Goal: Task Accomplishment & Management: Manage account settings

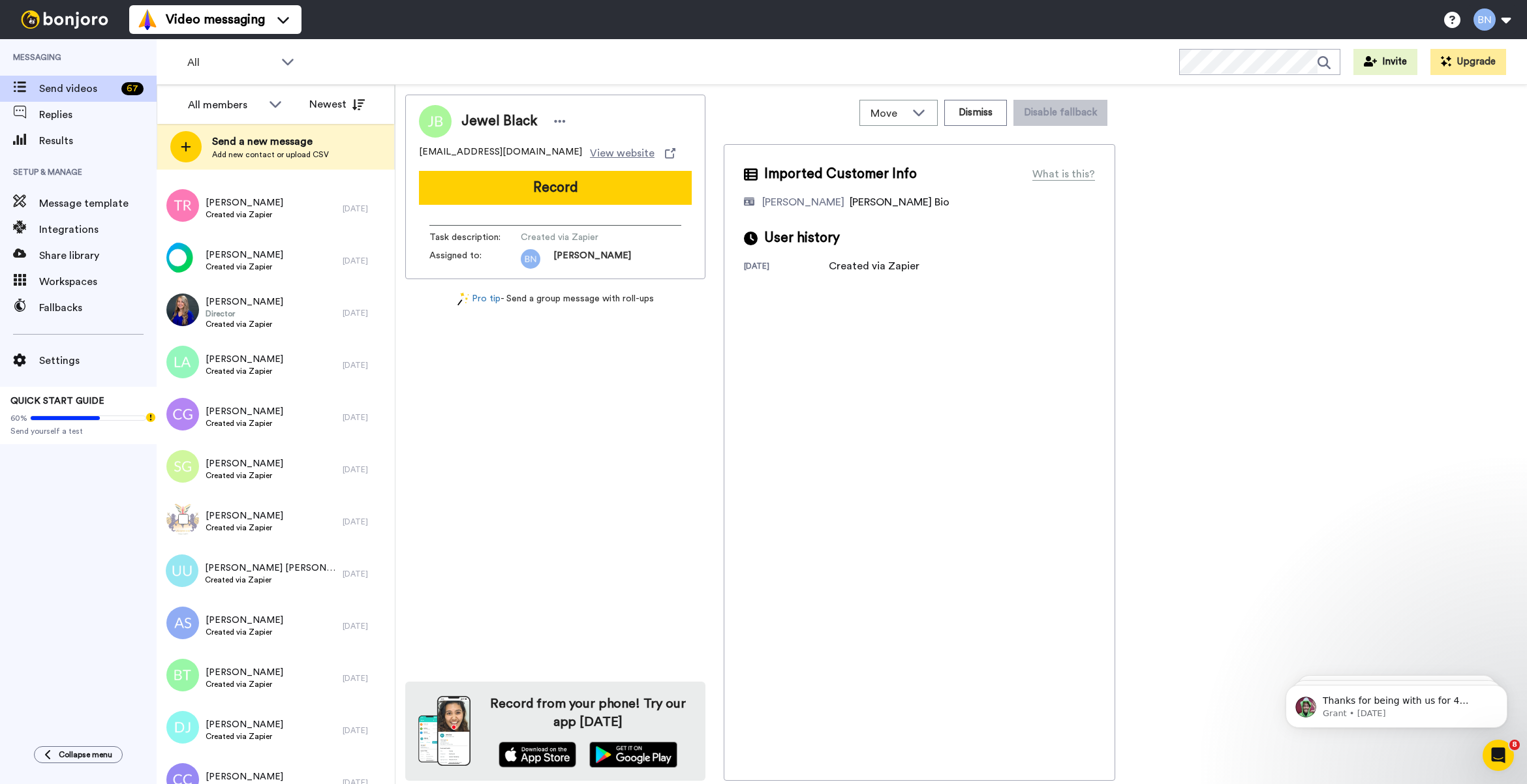
scroll to position [3794, 0]
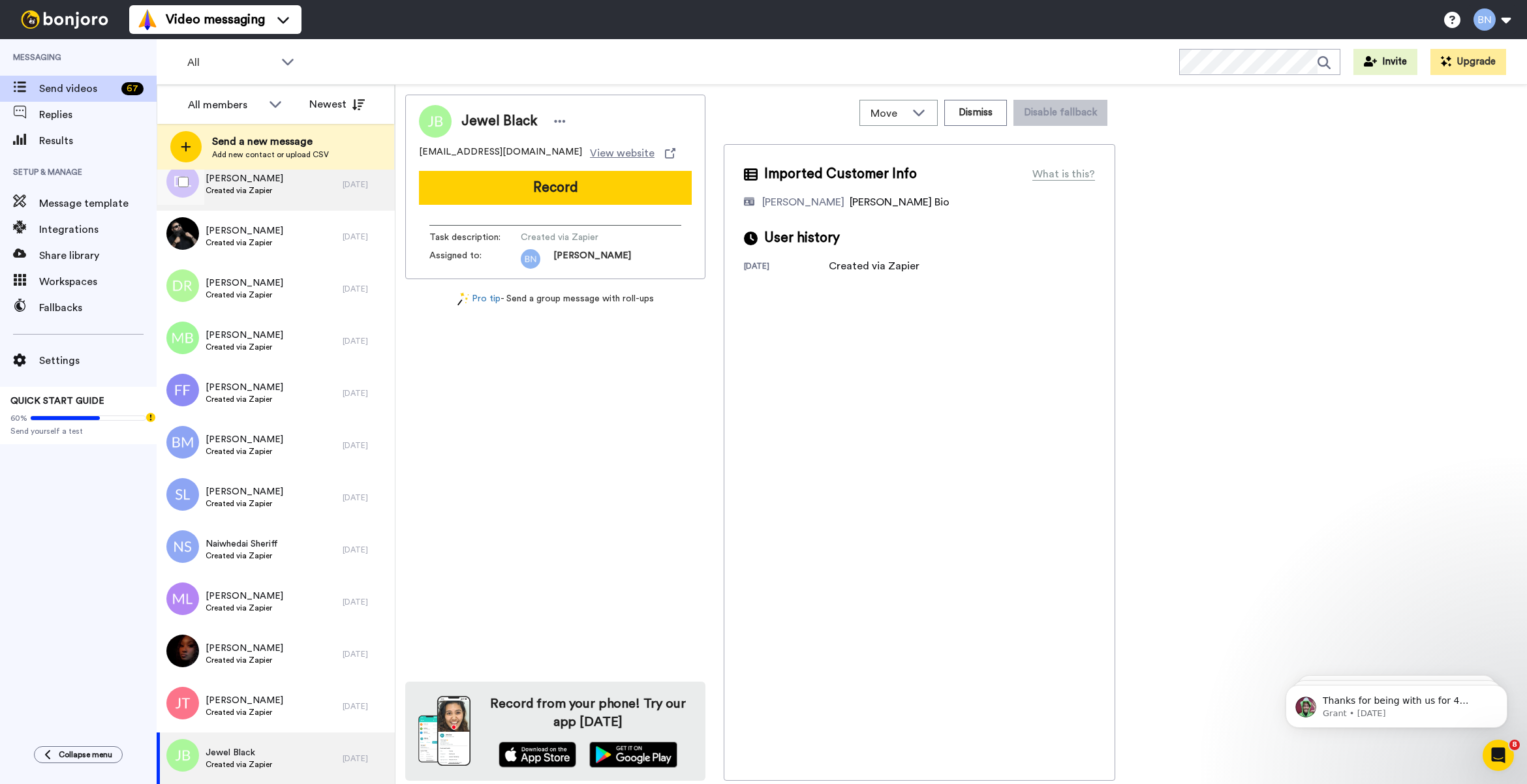
click at [279, 199] on div "[PERSON_NAME] Created via Zapier" at bounding box center [250, 185] width 186 height 52
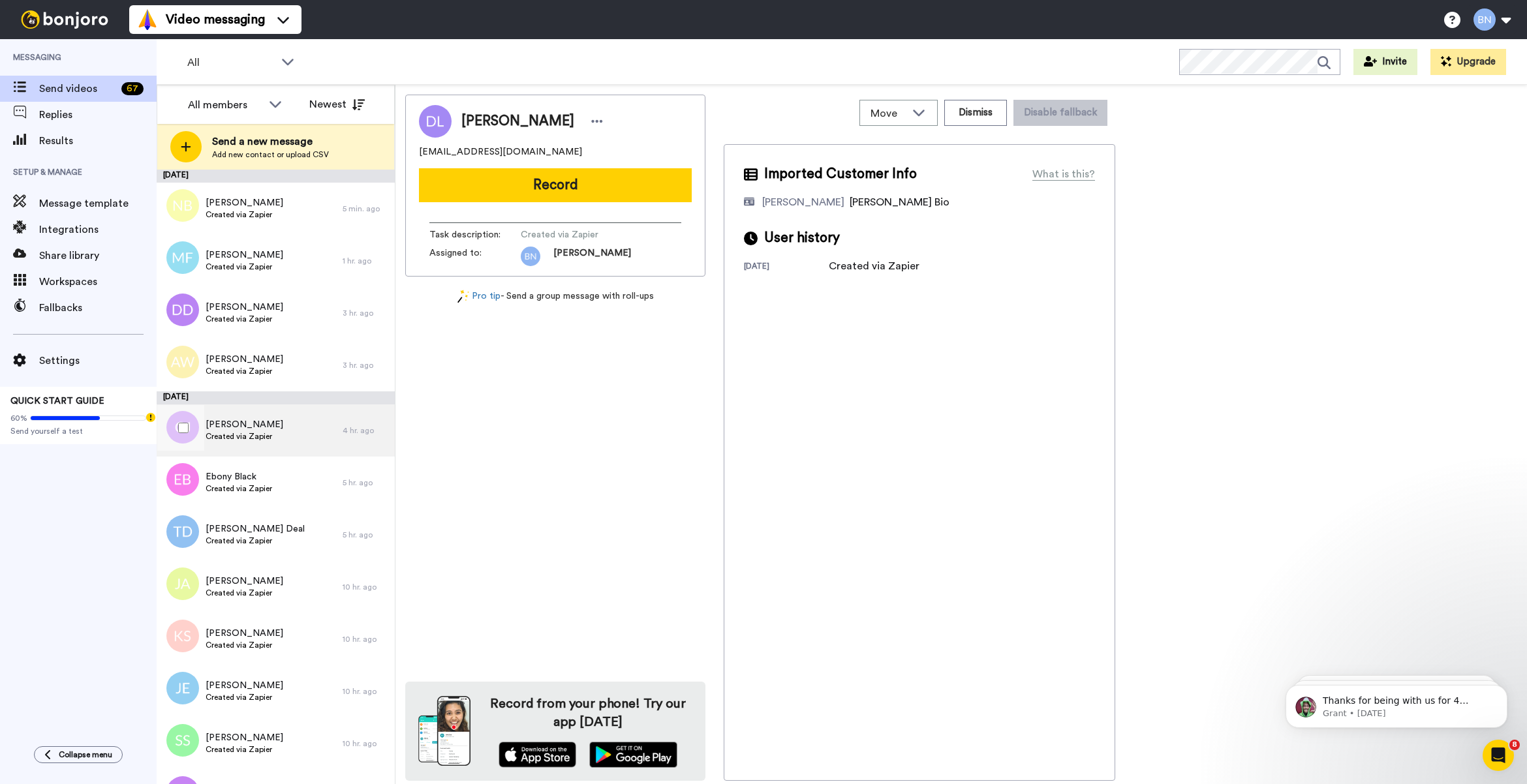
click at [310, 444] on div "Caz Jones Created via Zapier" at bounding box center [250, 430] width 186 height 52
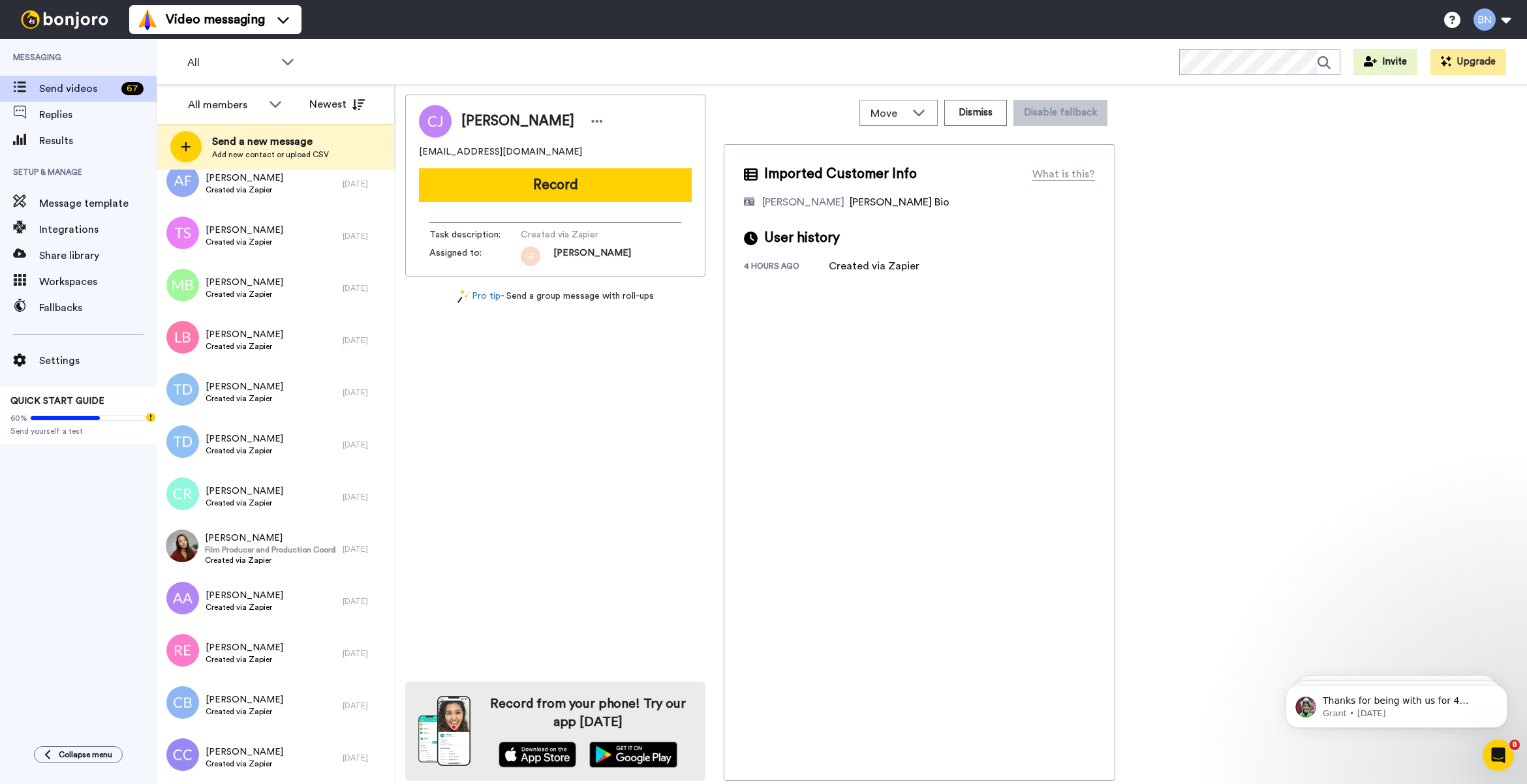
scroll to position [3794, 0]
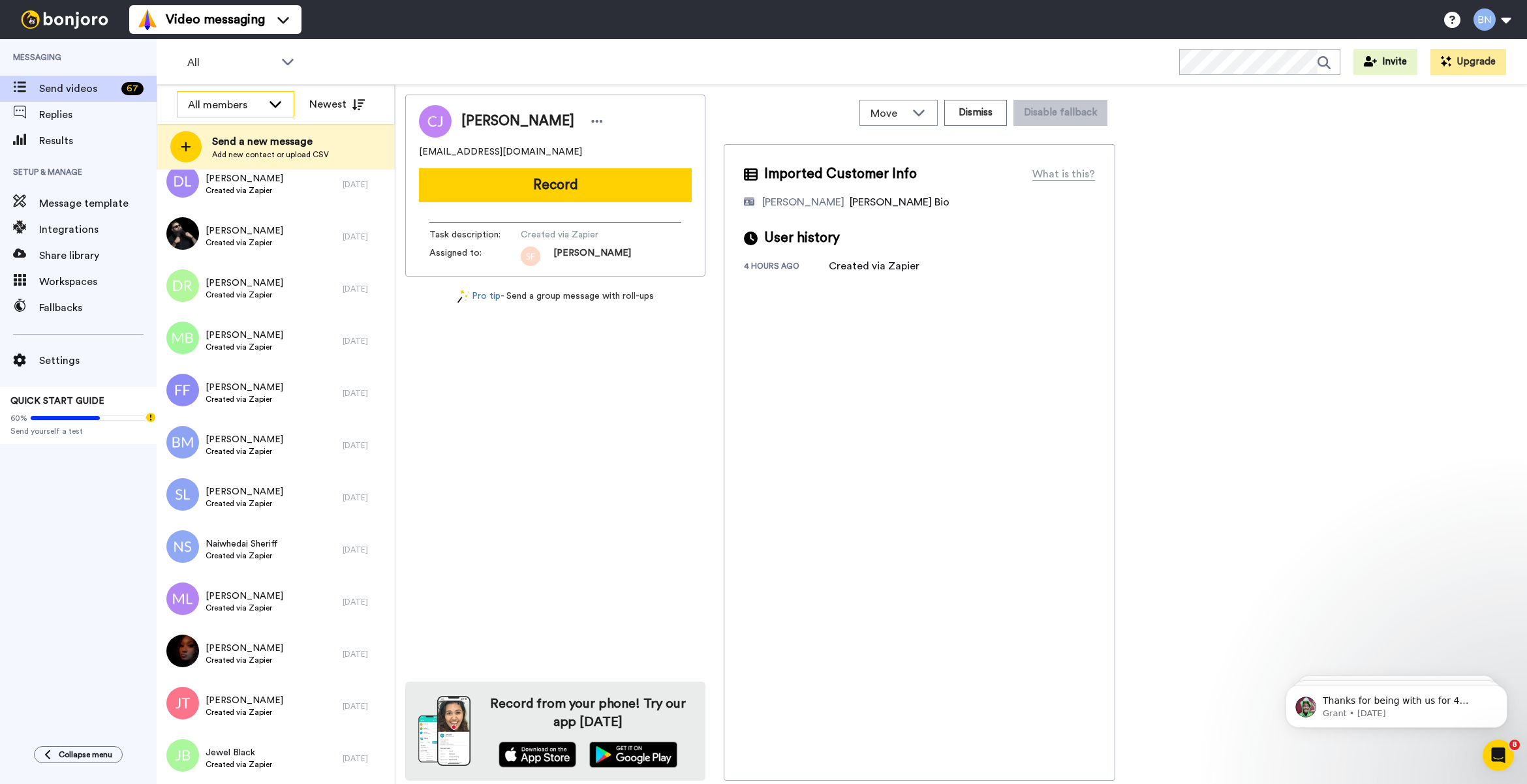
click at [214, 114] on div "All members" at bounding box center [235, 105] width 116 height 26
click at [229, 194] on span "[PERSON_NAME]" at bounding box center [223, 196] width 93 height 13
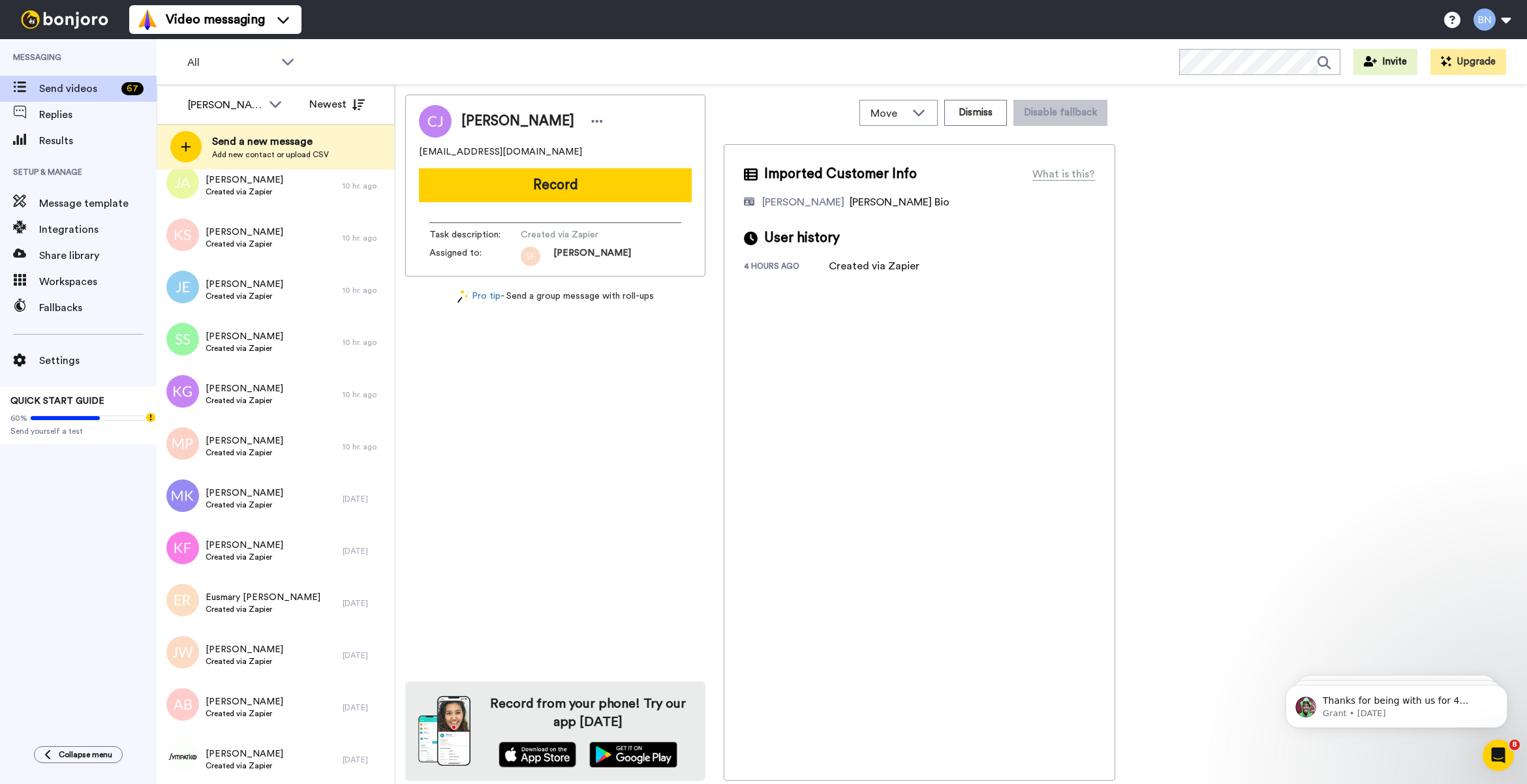
scroll to position [0, 0]
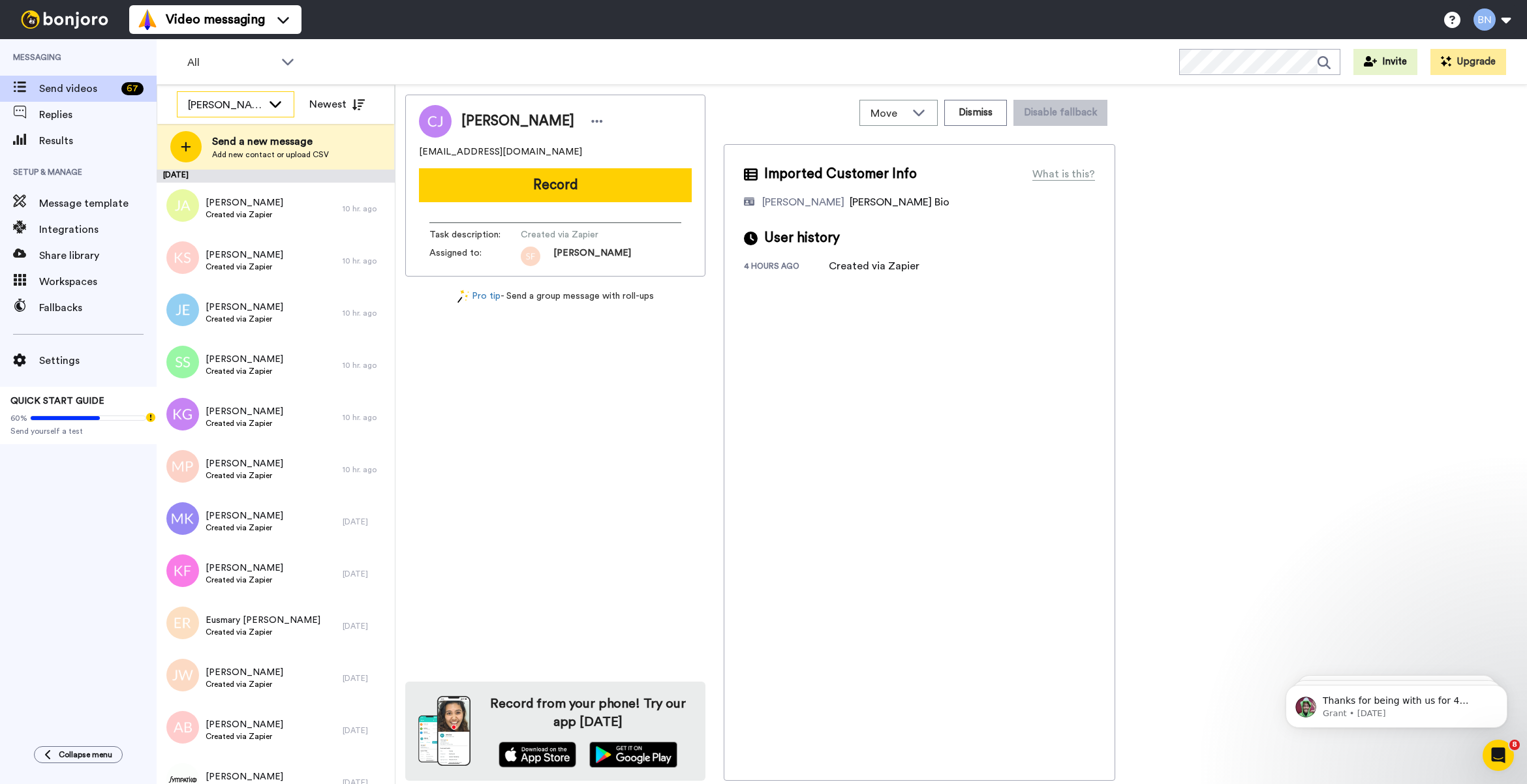
click at [258, 101] on div "[PERSON_NAME]" at bounding box center [225, 105] width 74 height 16
click at [258, 129] on li "All members" at bounding box center [235, 133] width 118 height 21
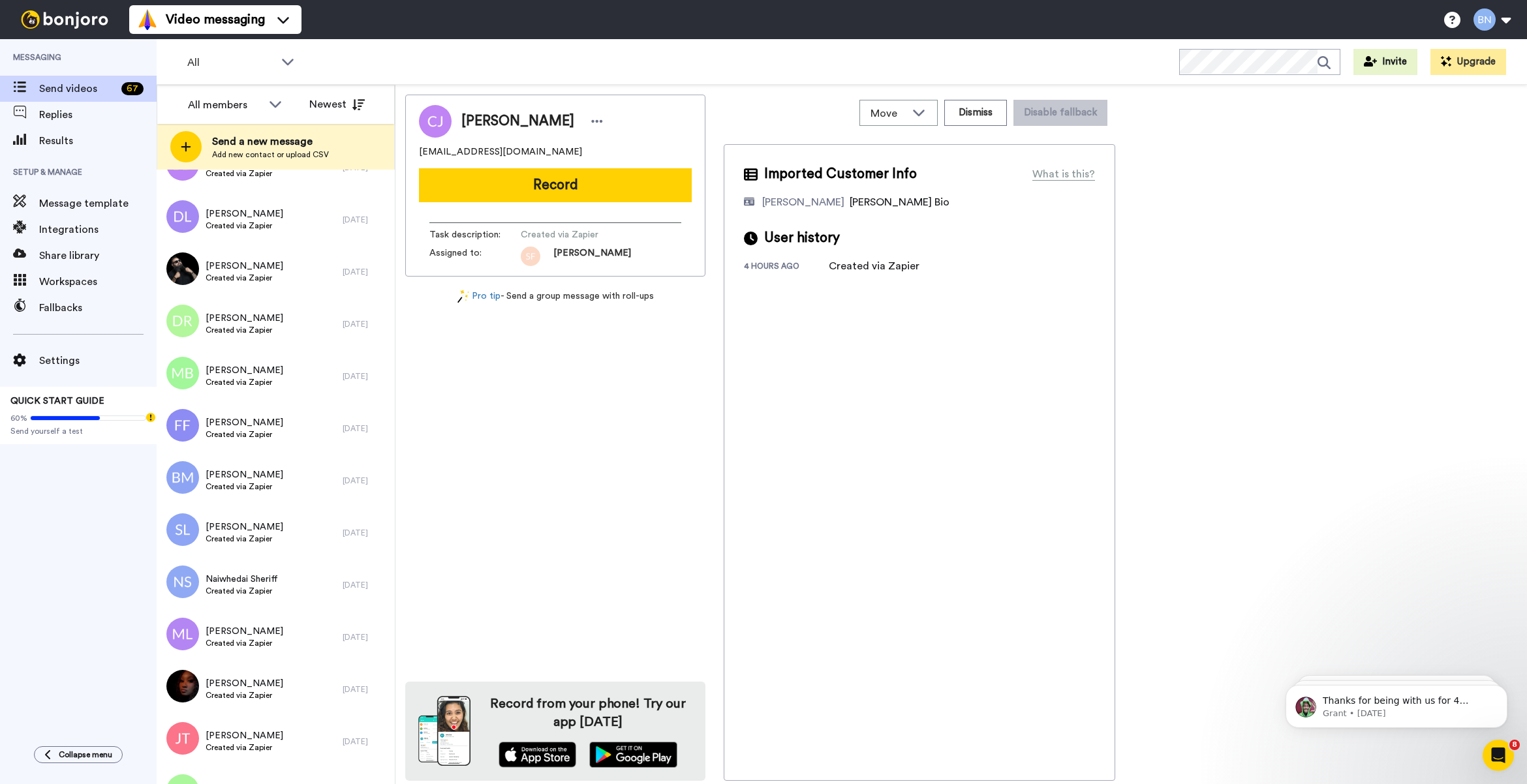
scroll to position [3794, 0]
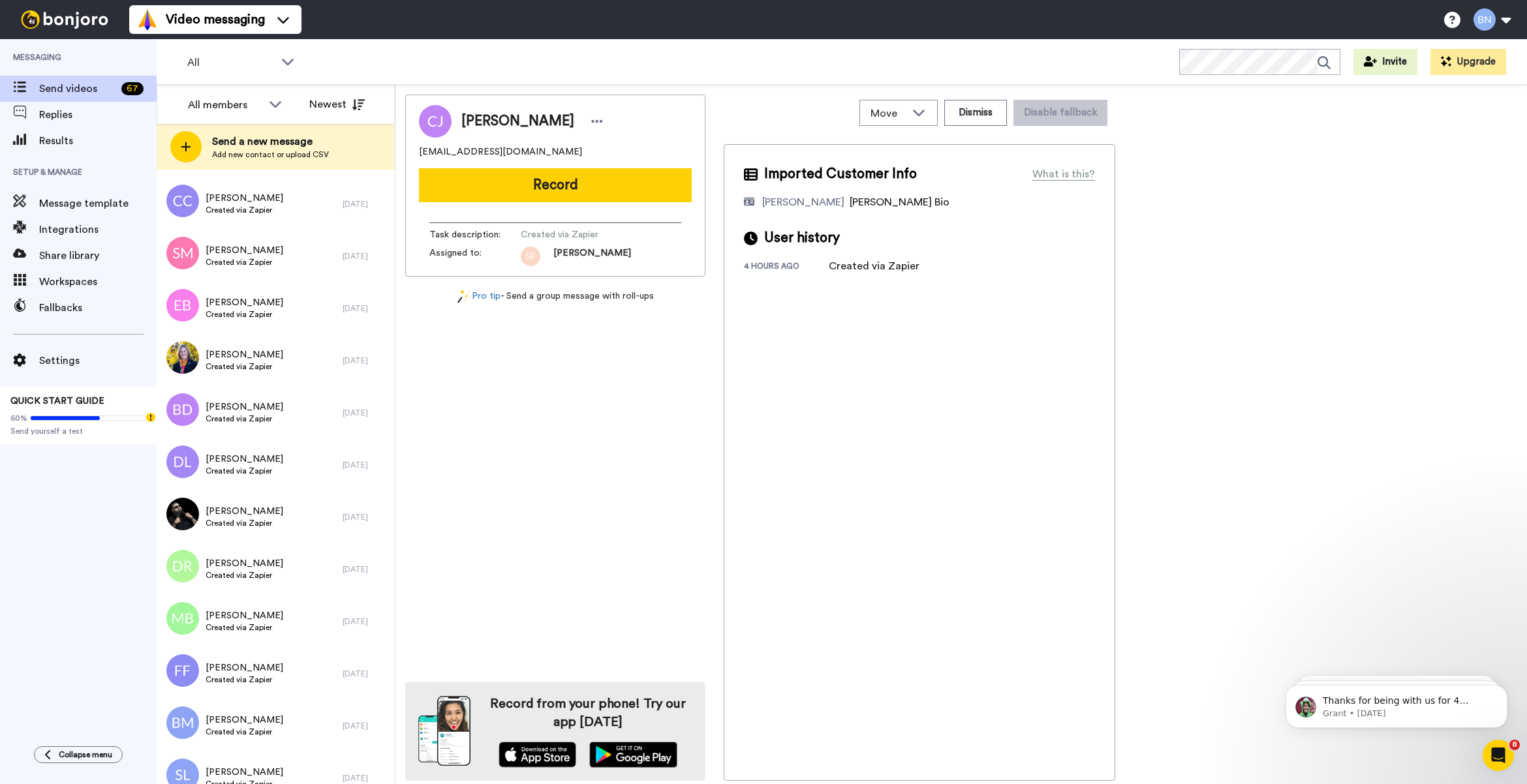
scroll to position [3794, 0]
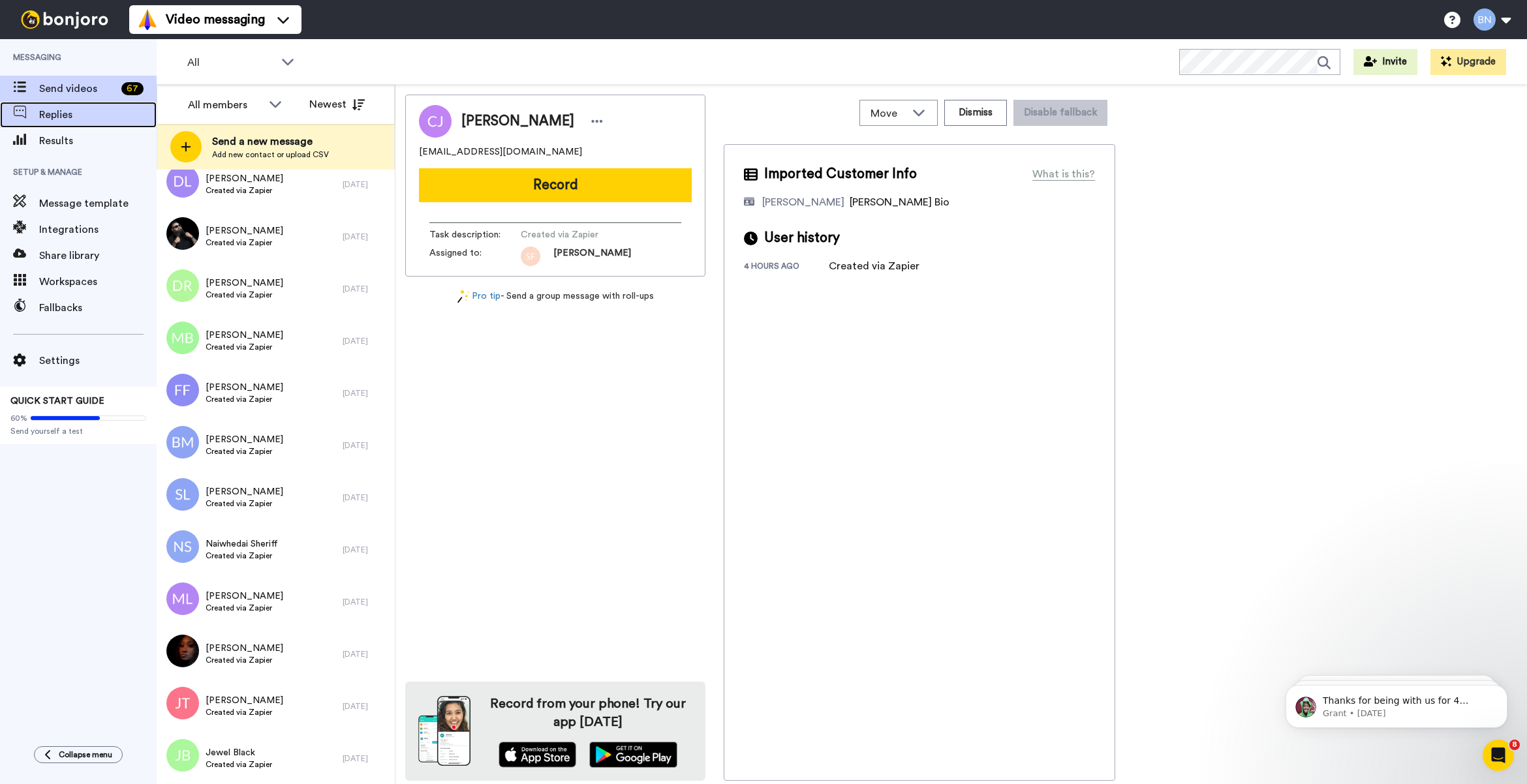
click at [95, 121] on span "Replies" at bounding box center [98, 115] width 118 height 16
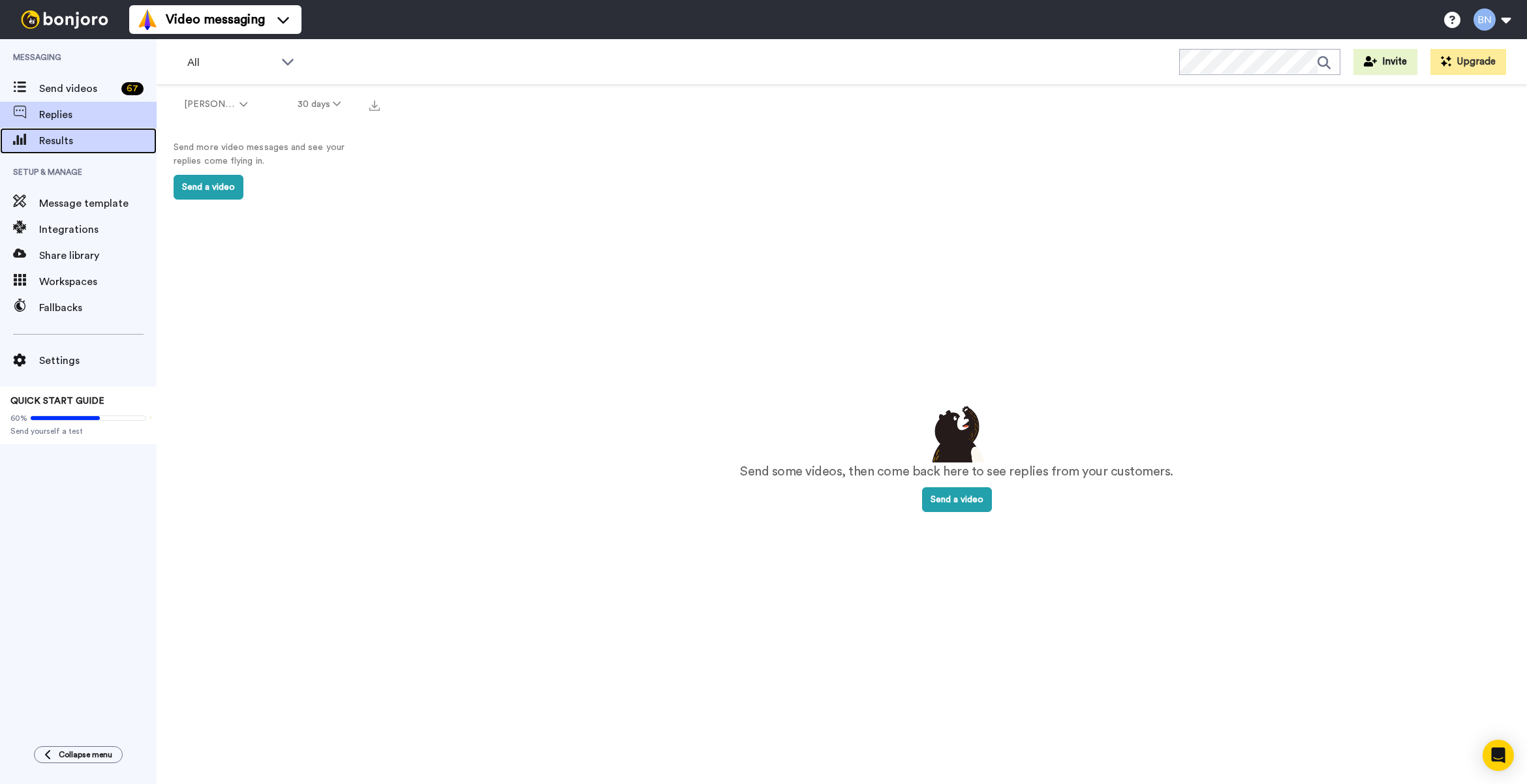
click at [97, 132] on div "Results" at bounding box center [78, 141] width 156 height 26
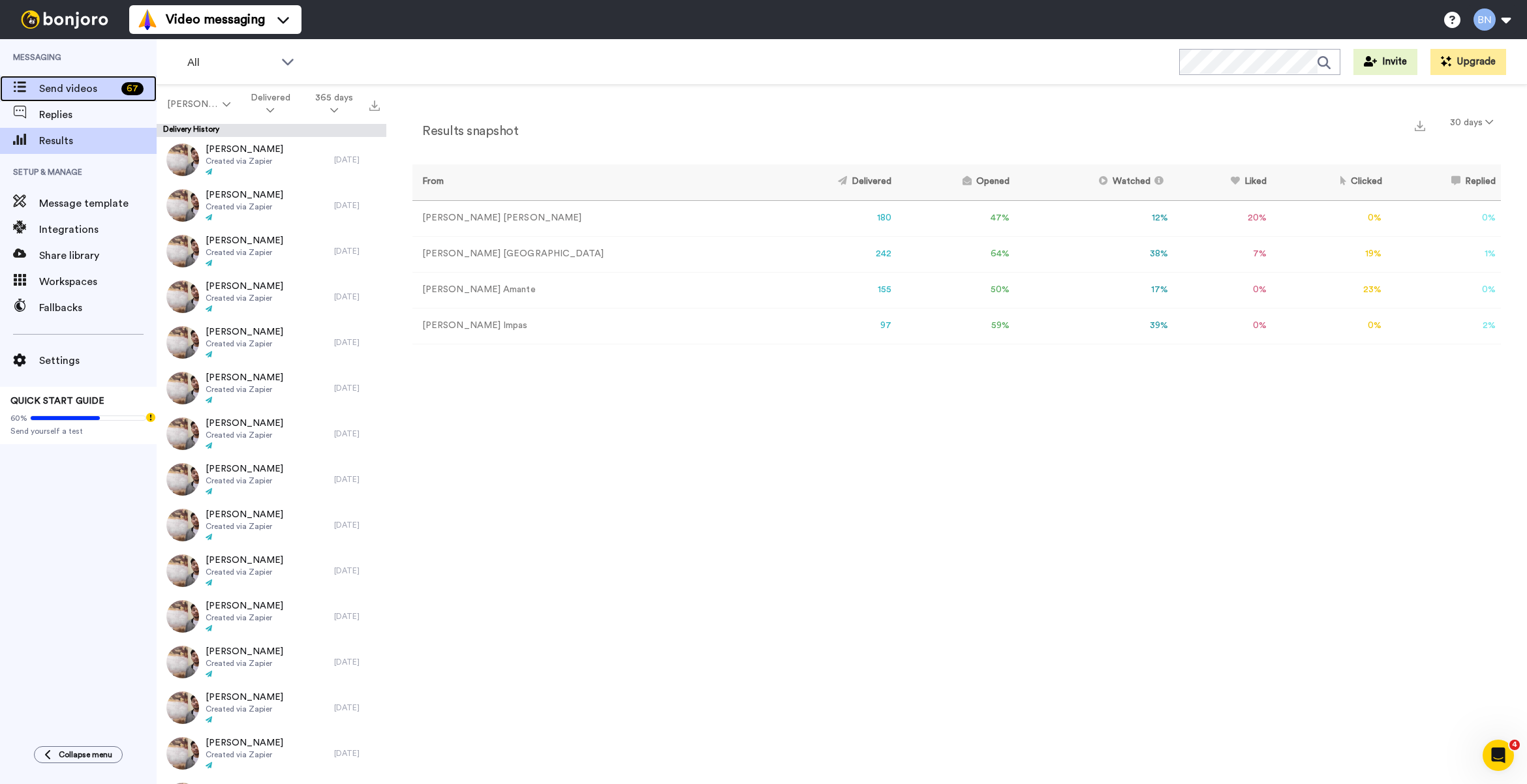
click at [105, 87] on span "Send videos" at bounding box center [77, 89] width 77 height 16
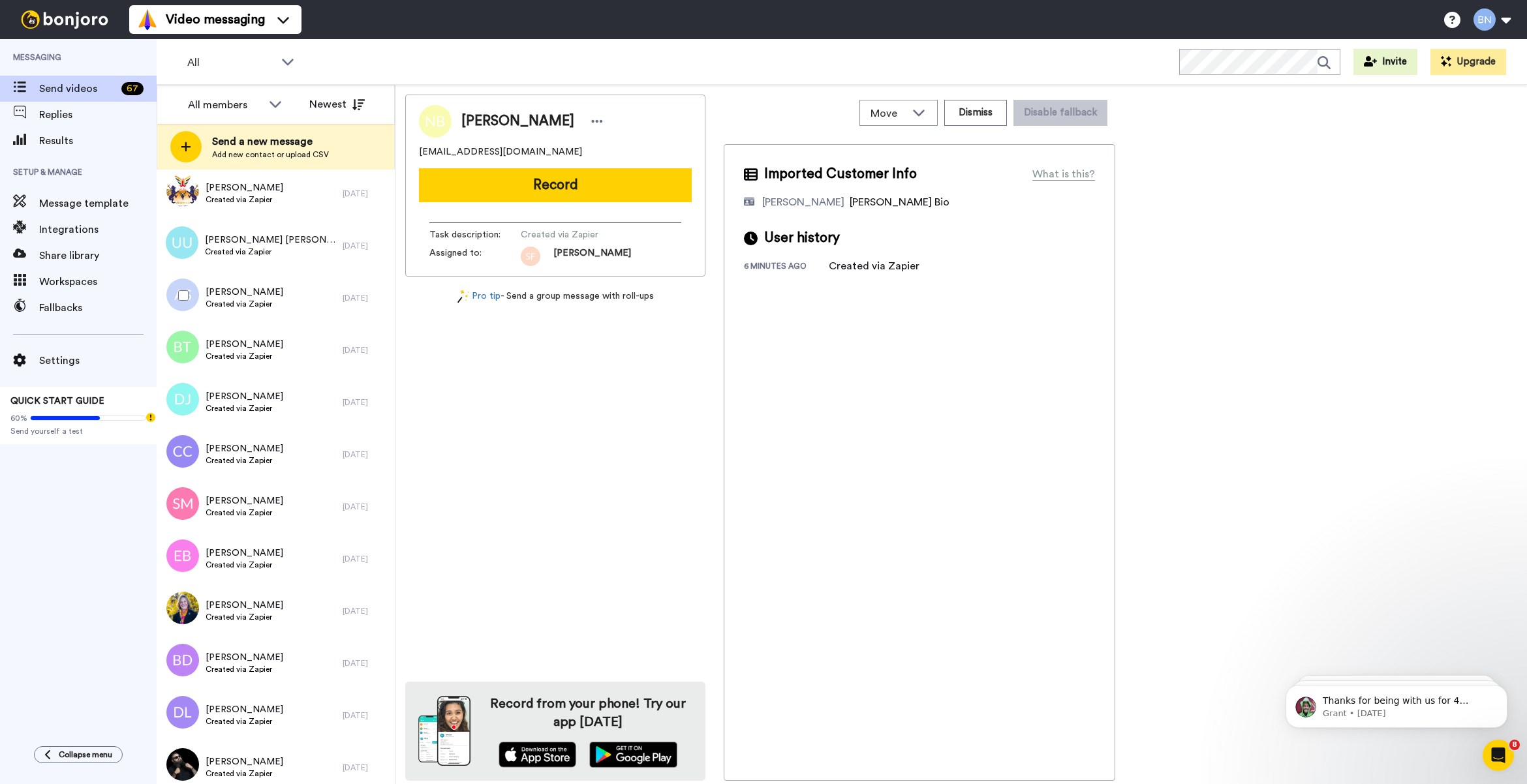
scroll to position [3324, 0]
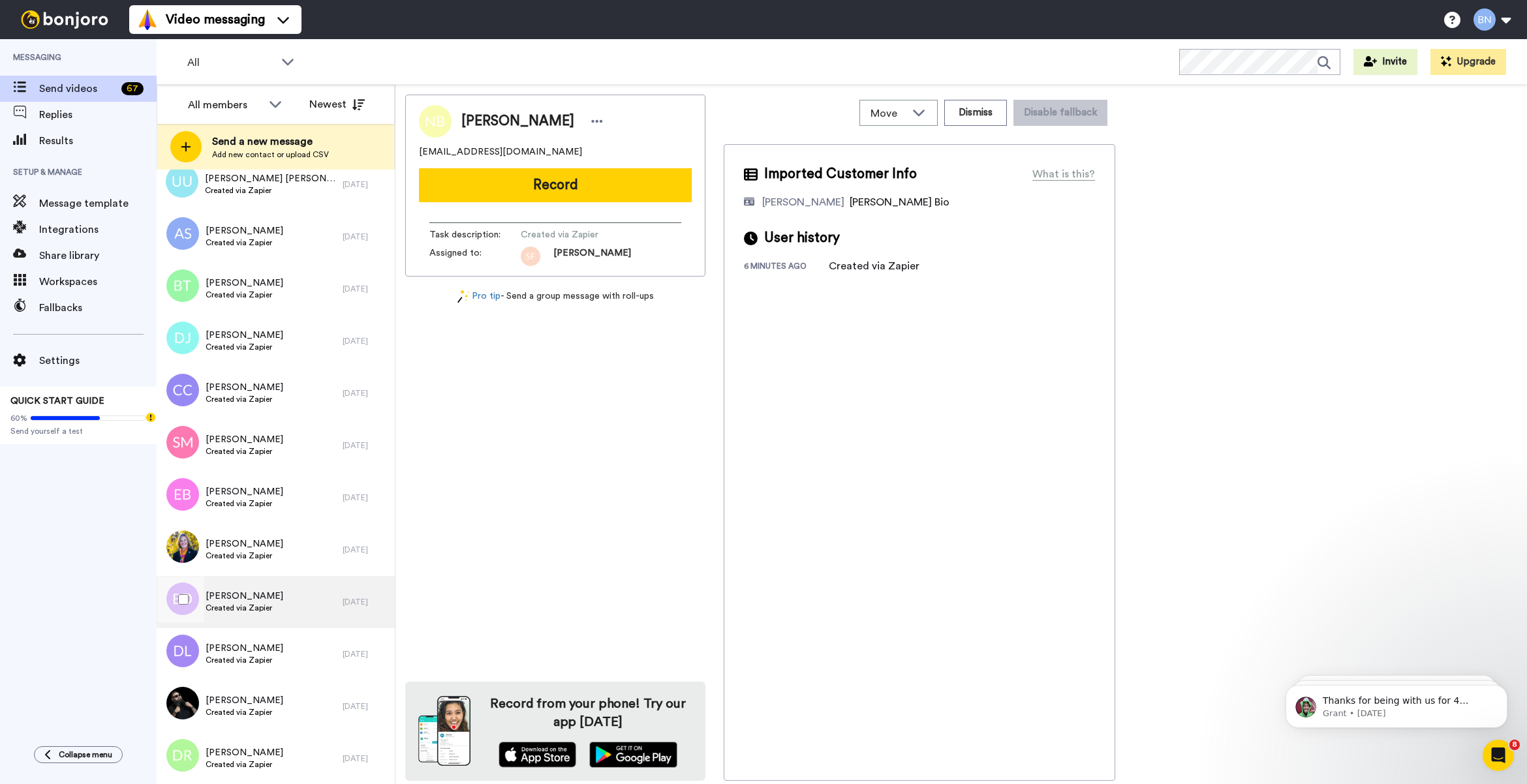
drag, startPoint x: 378, startPoint y: 736, endPoint x: 372, endPoint y: 593, distance: 143.1
drag, startPoint x: 372, startPoint y: 593, endPoint x: 470, endPoint y: 605, distance: 98.7
click at [470, 605] on div "Ned Byrne eamonnbyrne@hotmail.co.uk Record Task description : Created via Zapie…" at bounding box center [555, 438] width 300 height 686
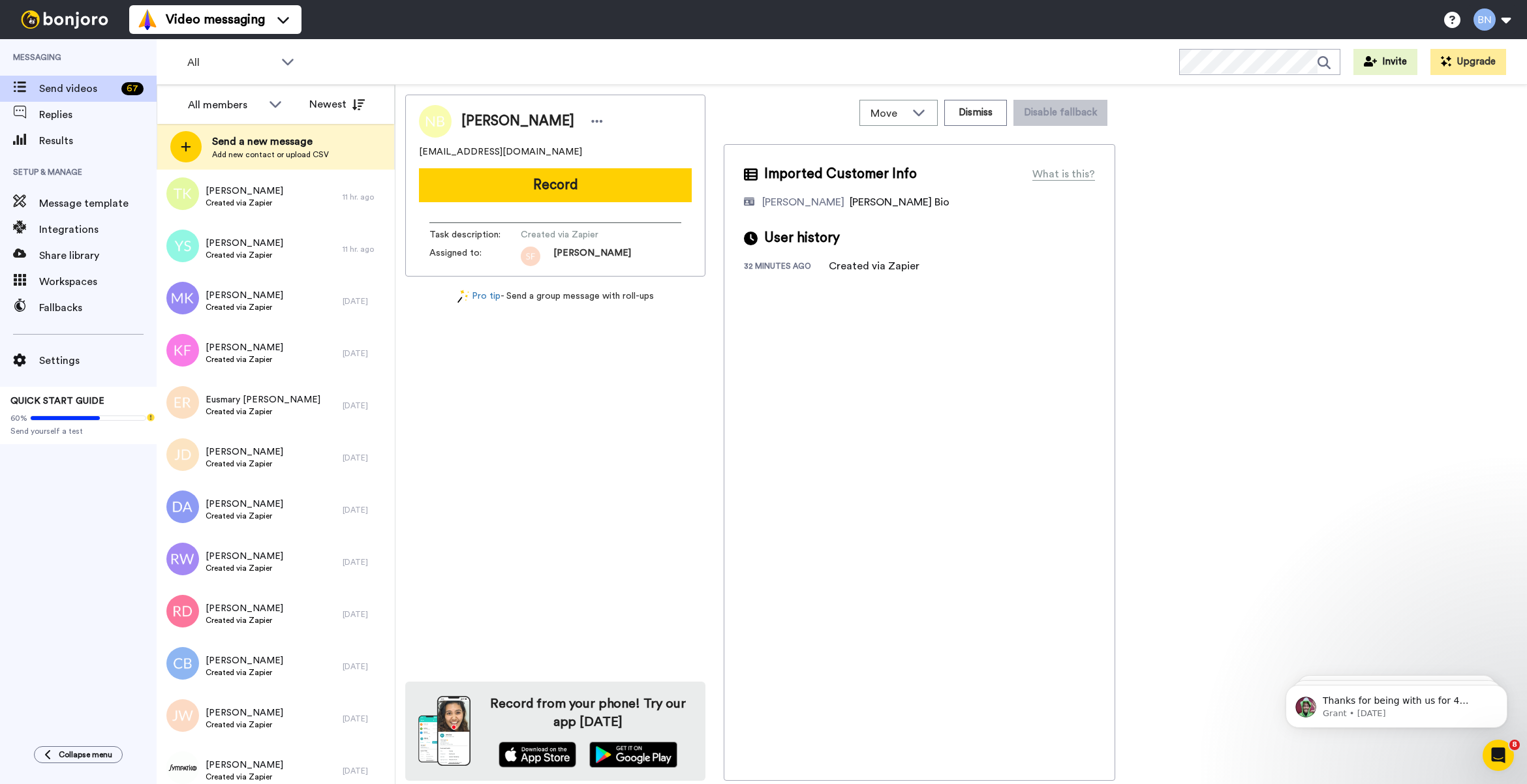
scroll to position [859, 0]
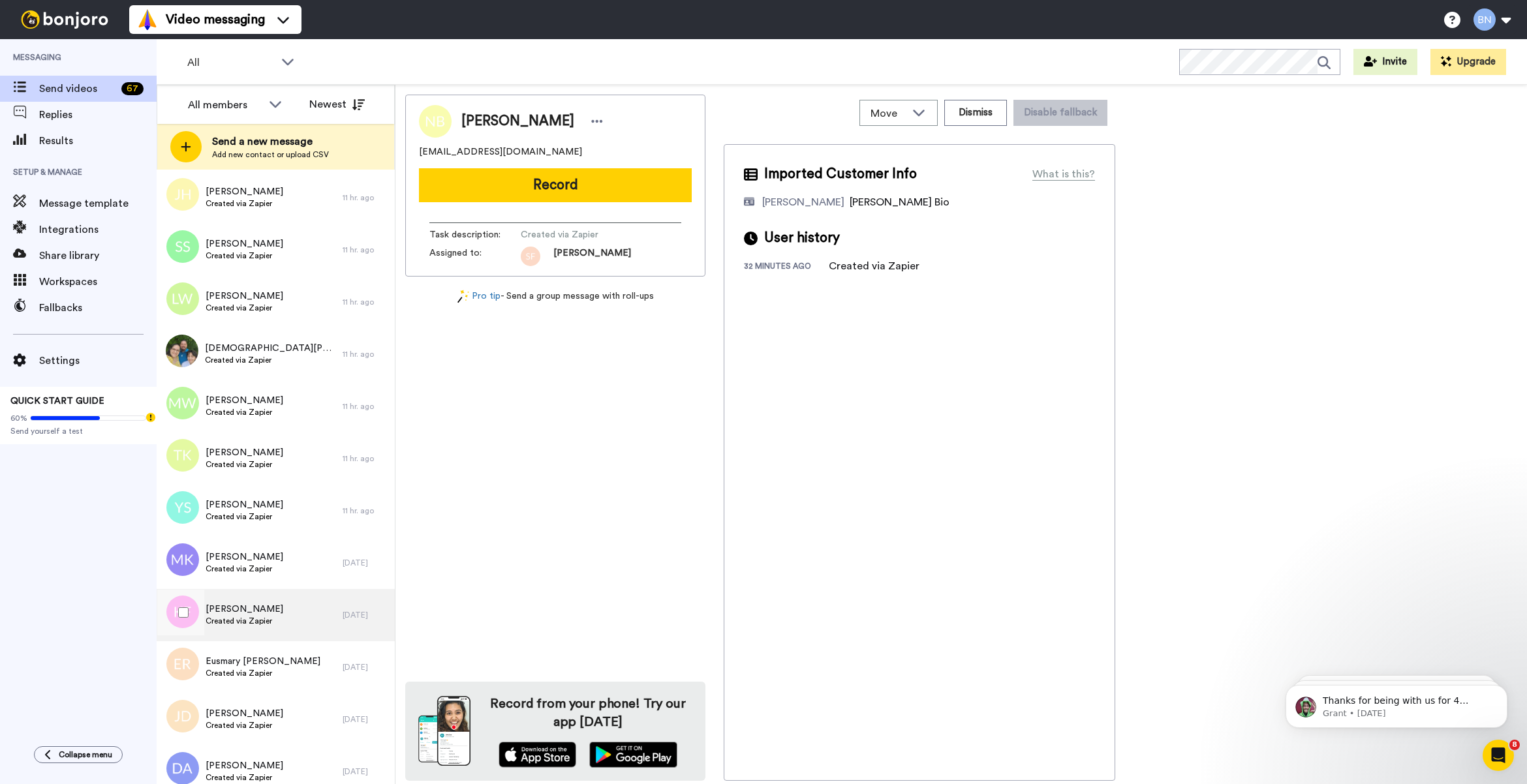
click at [325, 605] on div "Kahmla Folie Created via Zapier" at bounding box center [250, 615] width 186 height 52
